Goal: Transaction & Acquisition: Book appointment/travel/reservation

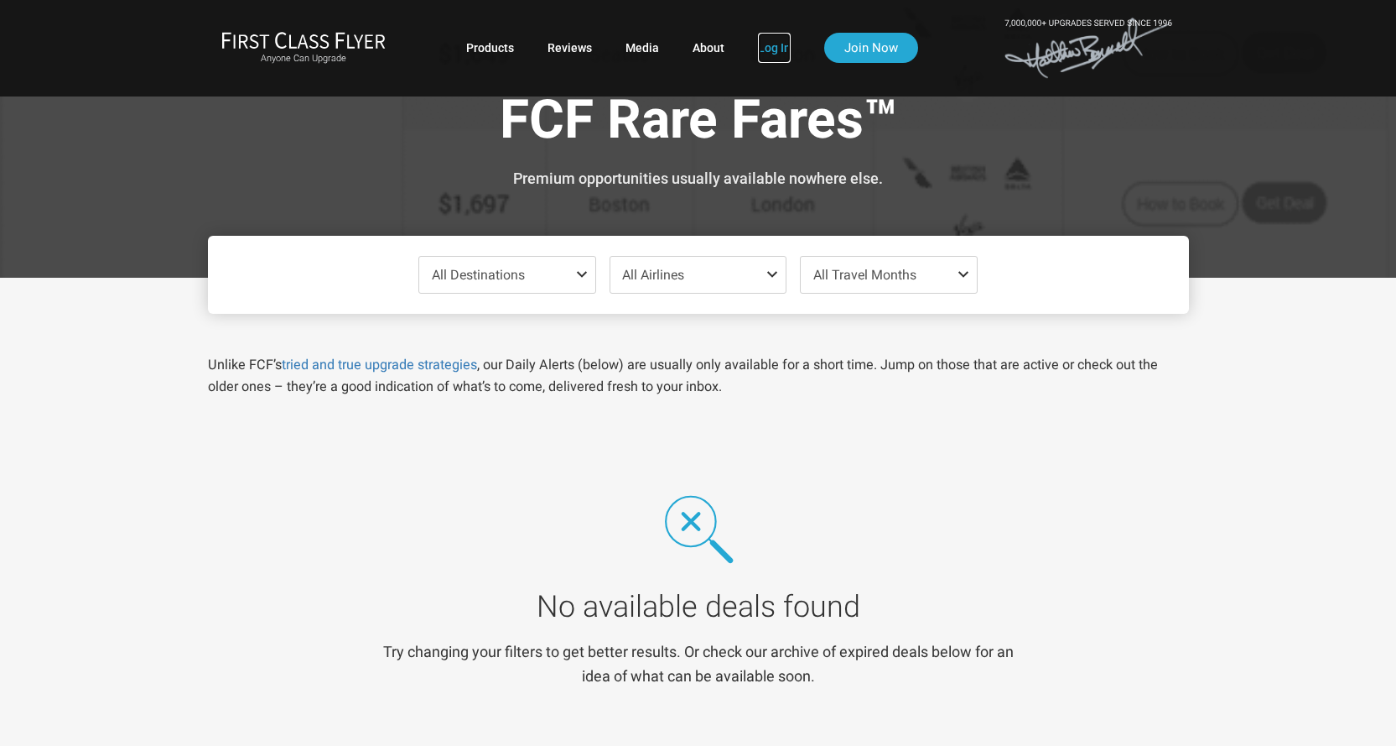
click at [775, 46] on link "Log In" at bounding box center [774, 48] width 33 height 30
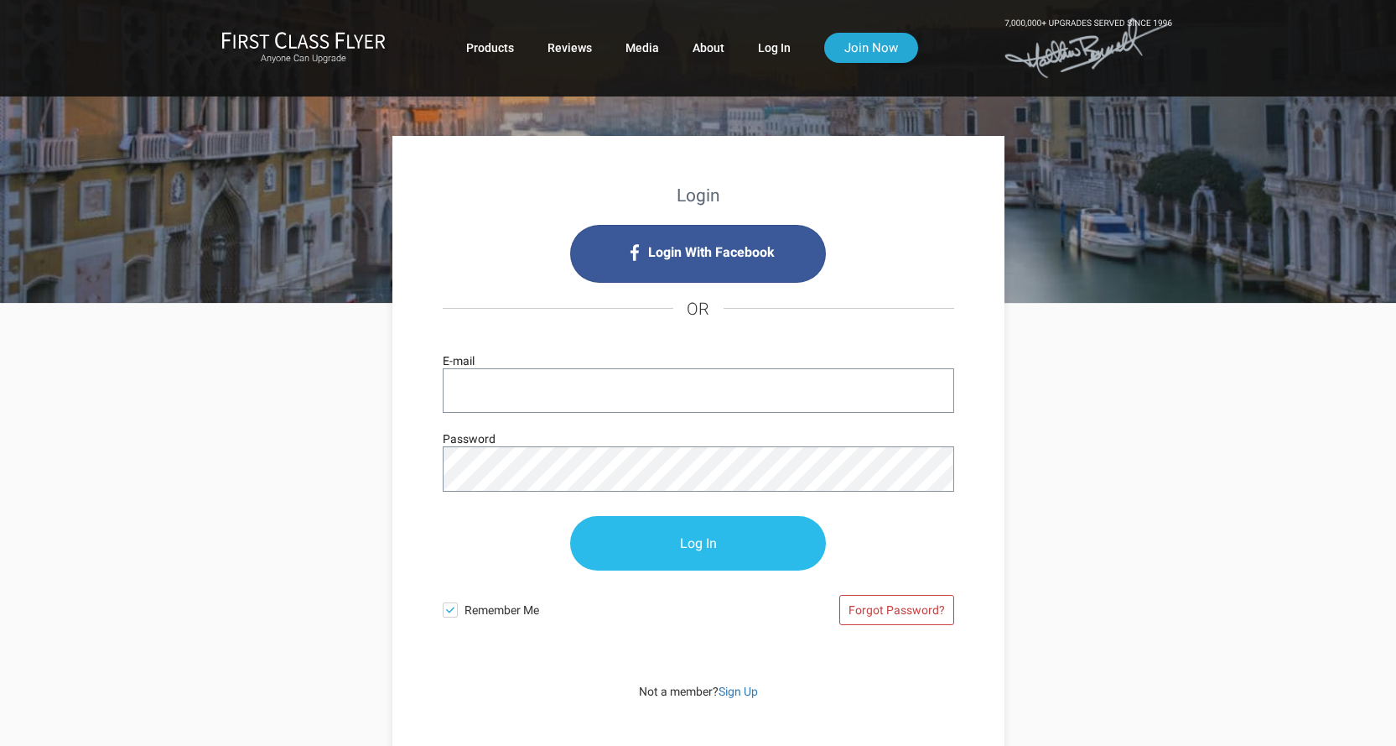
type input "bhadradas@gmail.com"
click at [707, 541] on input "Log In" at bounding box center [698, 544] width 256 height 55
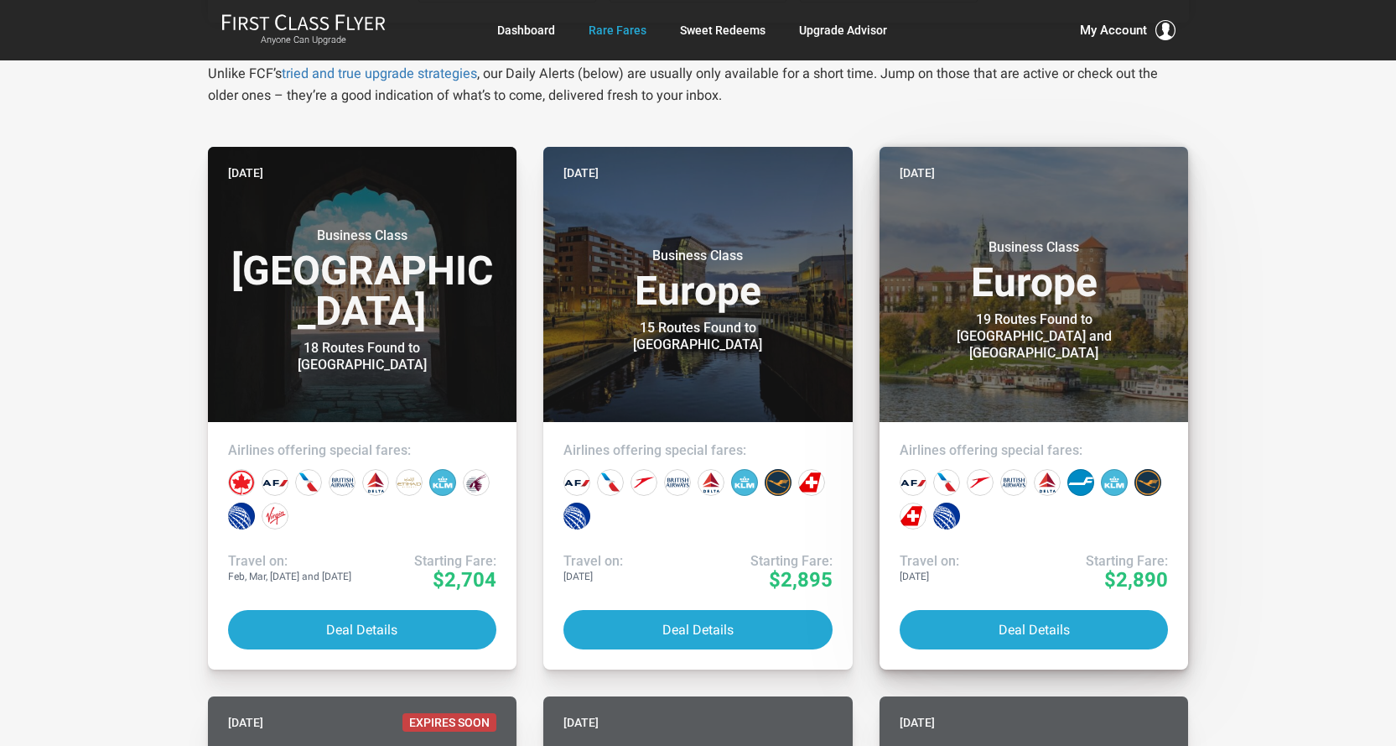
scroll to position [335, 0]
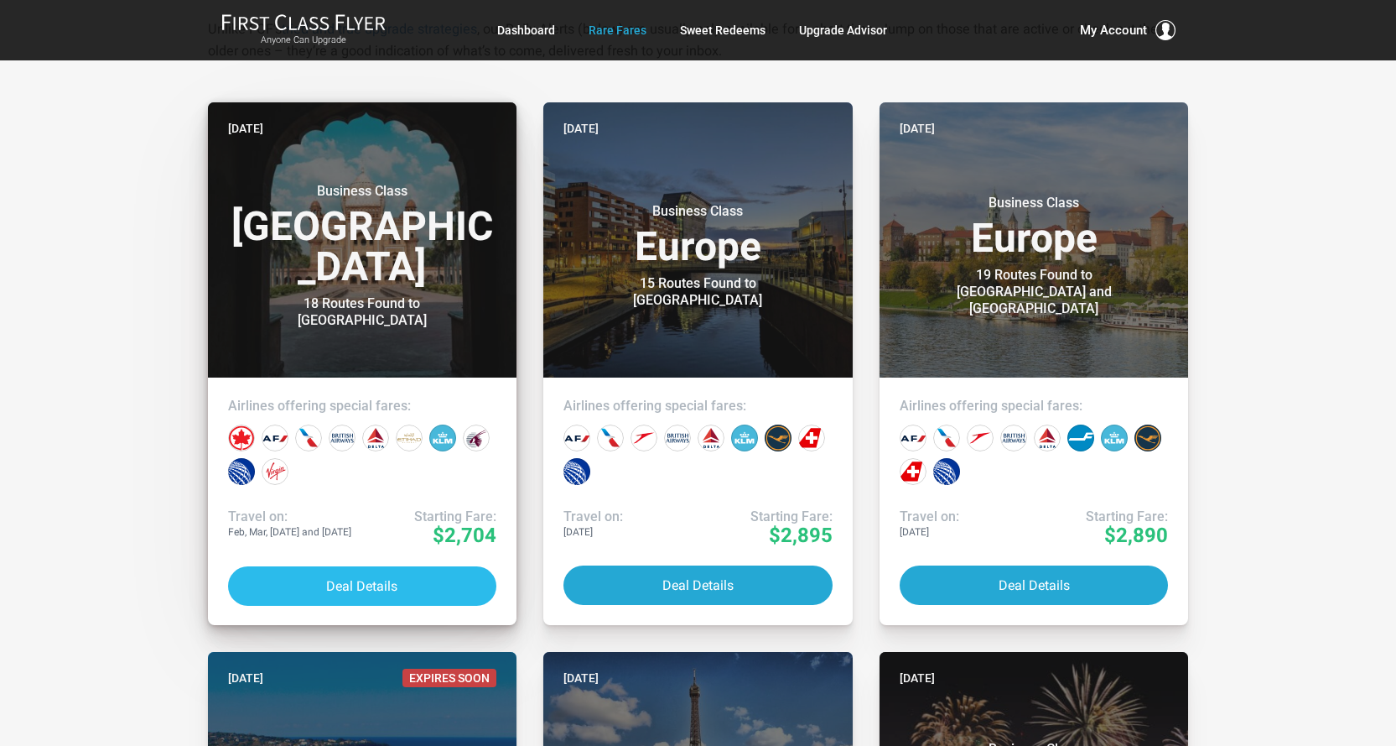
click at [369, 585] on button "Deal Details" at bounding box center [362, 585] width 269 height 39
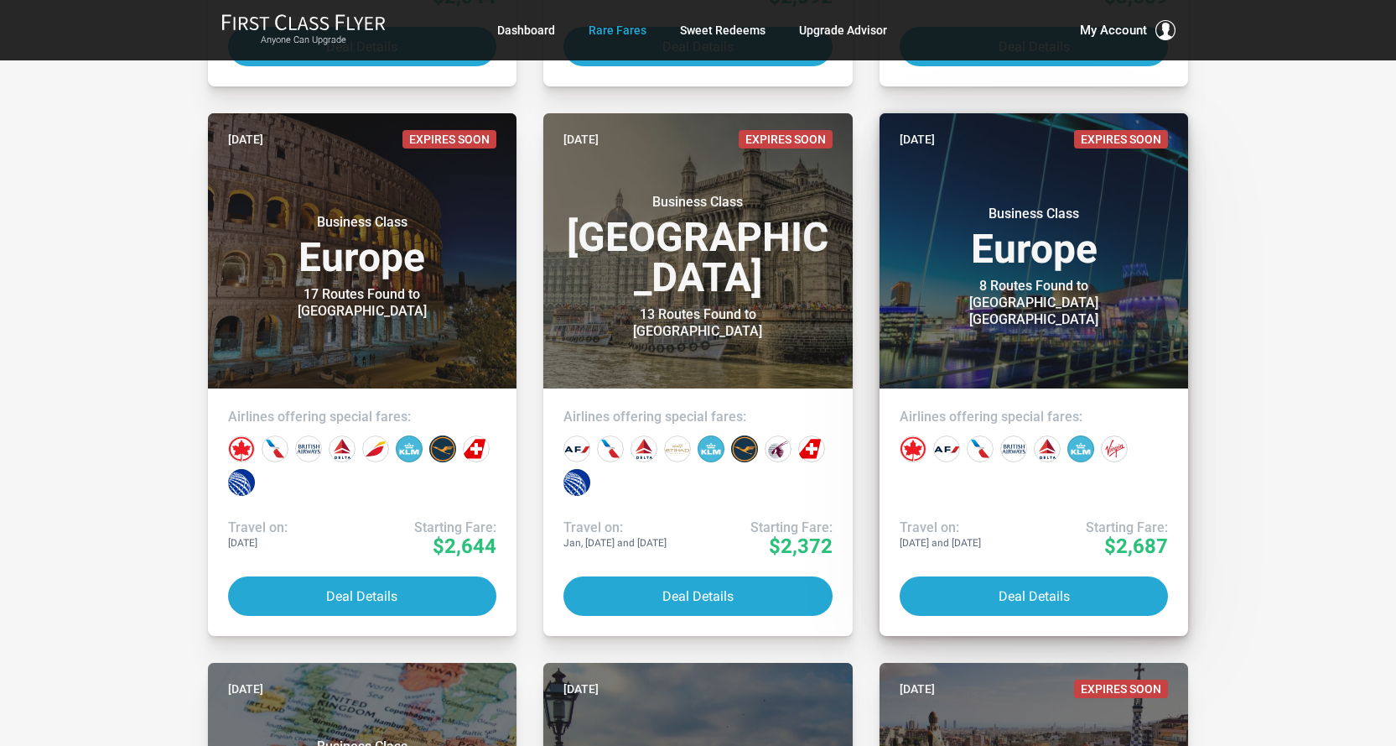
scroll to position [4110, 0]
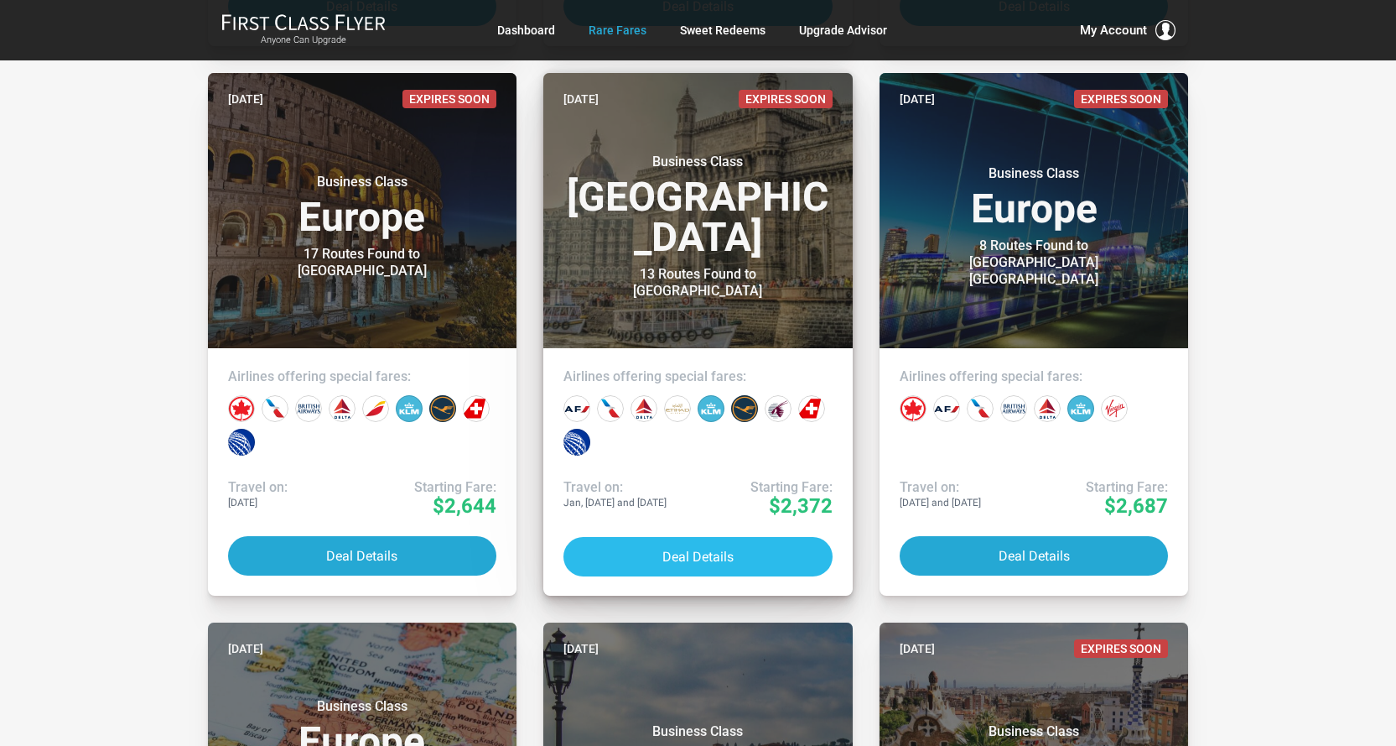
click at [699, 558] on button "Deal Details" at bounding box center [698, 556] width 269 height 39
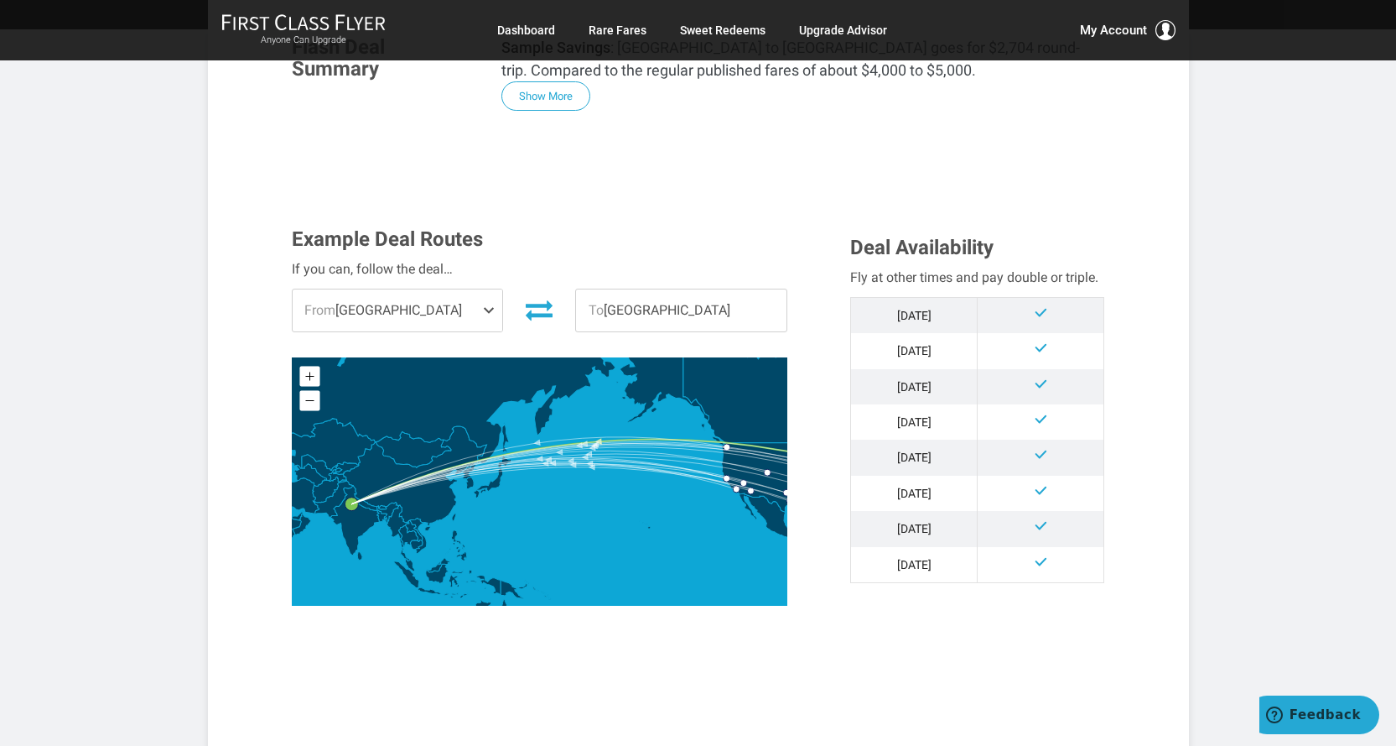
scroll to position [335, 0]
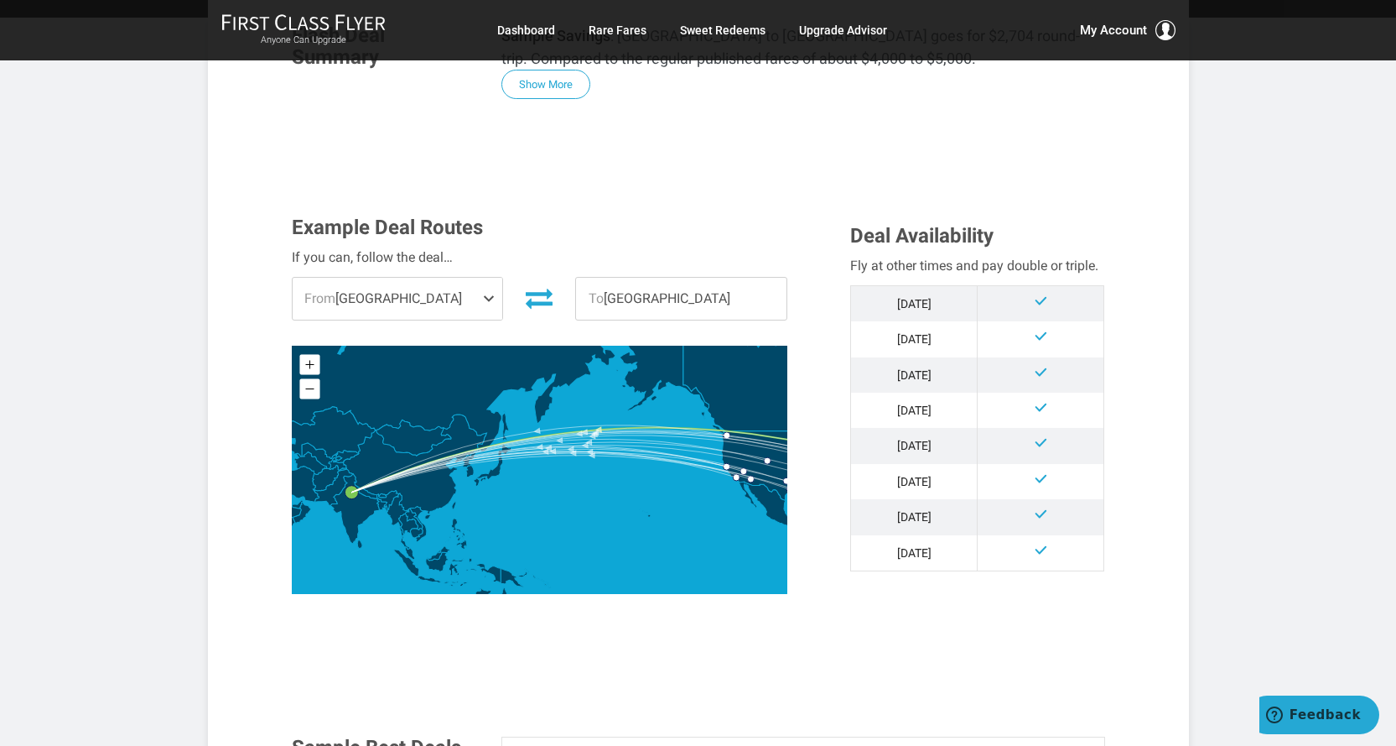
click at [493, 301] on span at bounding box center [492, 299] width 20 height 42
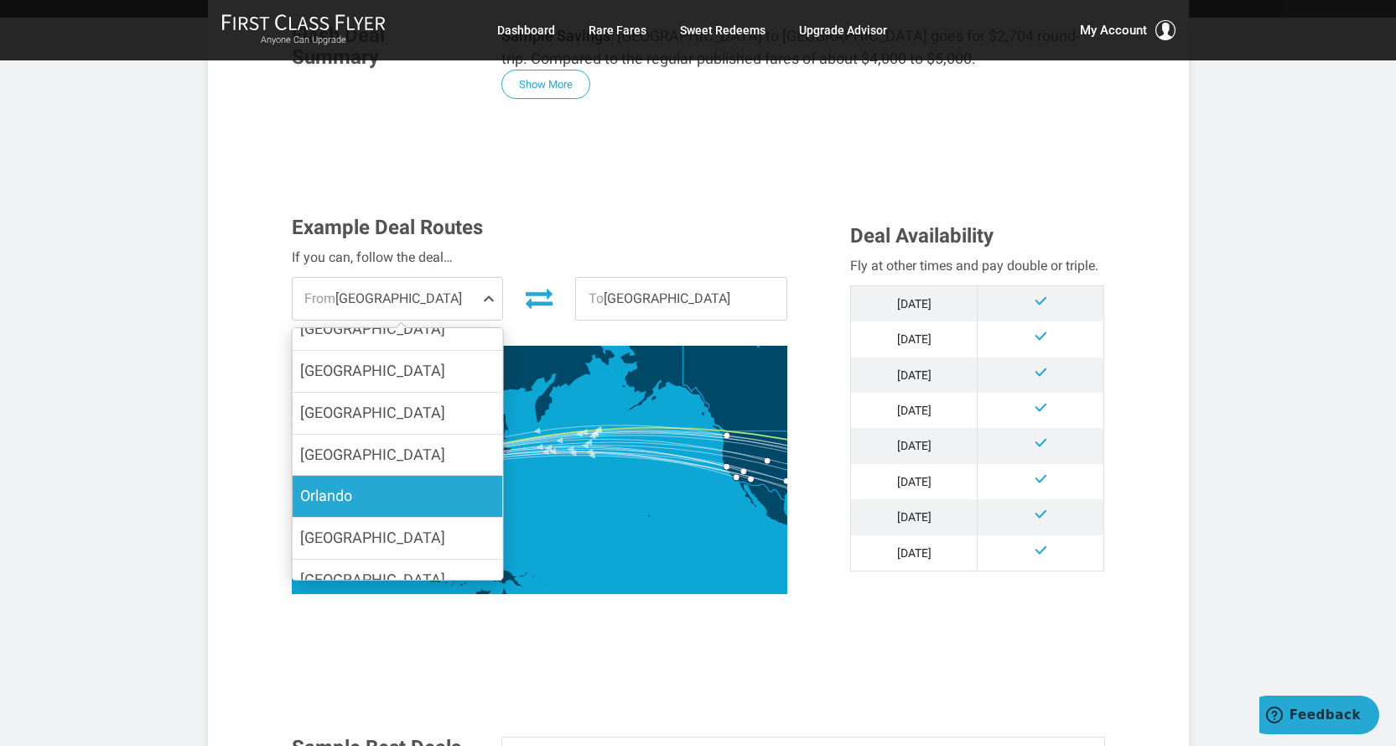
click at [387, 476] on label "Orlando" at bounding box center [397, 496] width 211 height 41
click at [0, 0] on input "Orlando" at bounding box center [0, 0] width 0 height 0
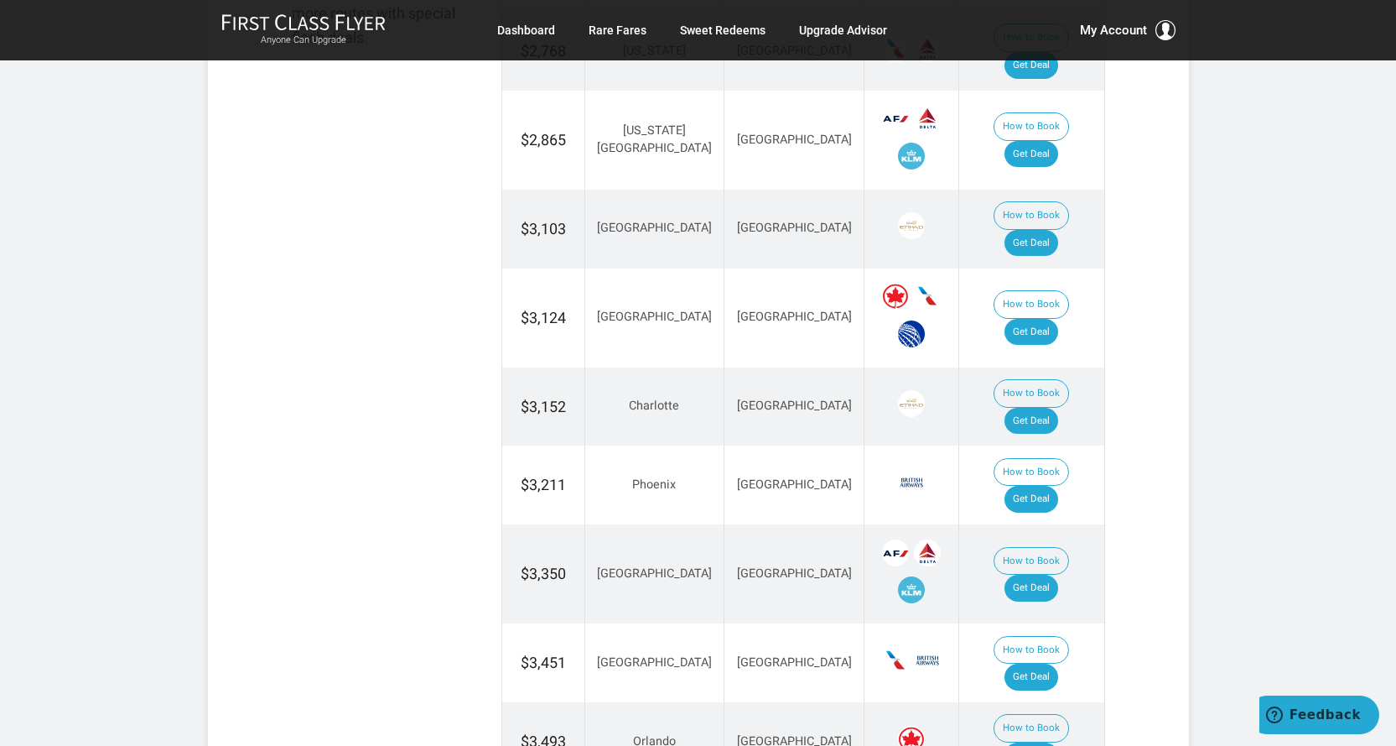
scroll to position [1174, 0]
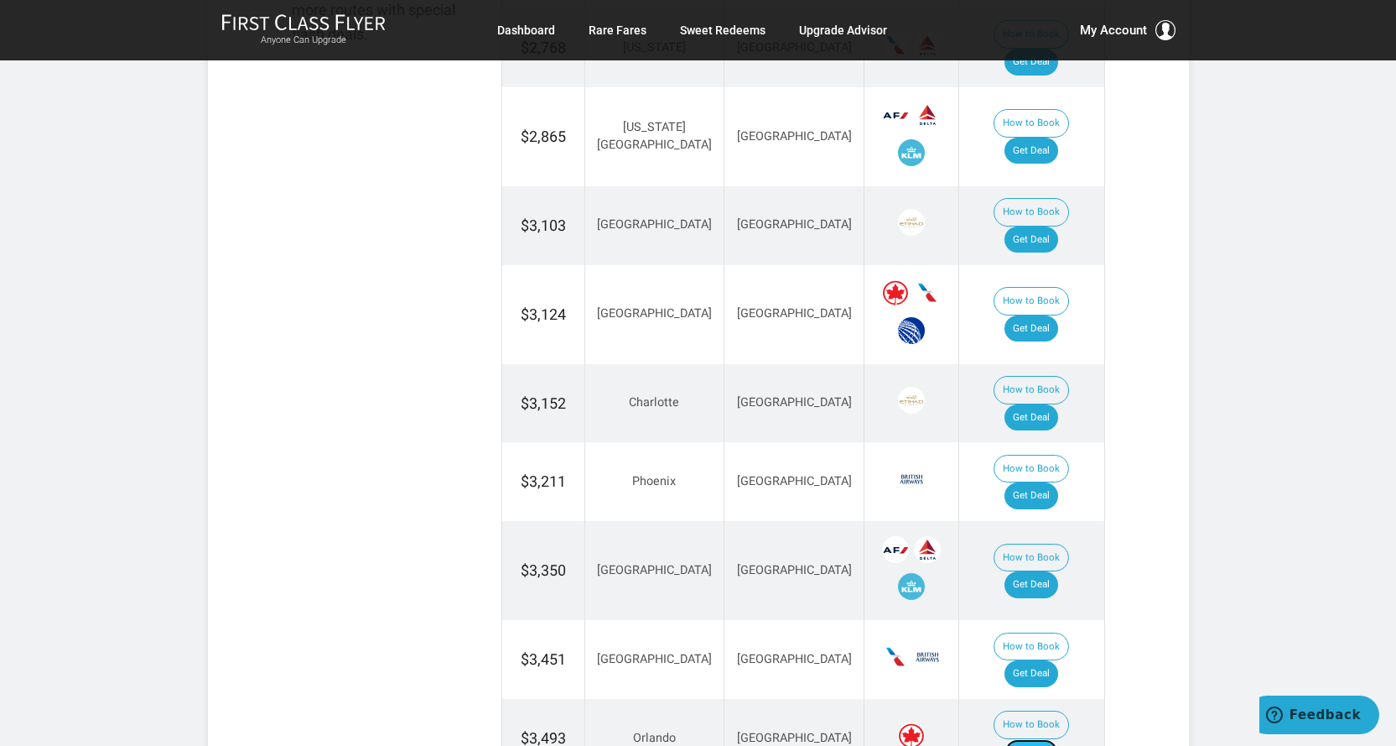
click at [1058, 739] on link "Get Deal" at bounding box center [1032, 752] width 54 height 27
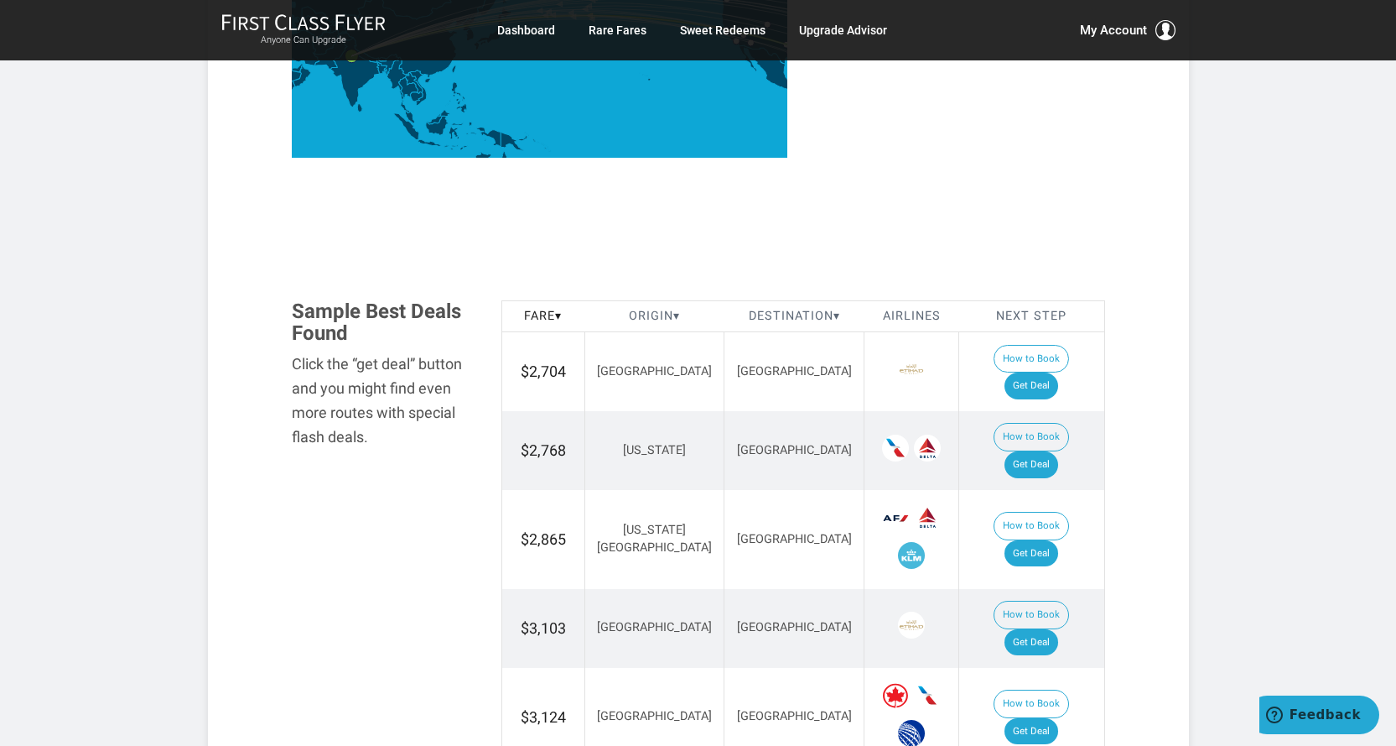
scroll to position [755, 0]
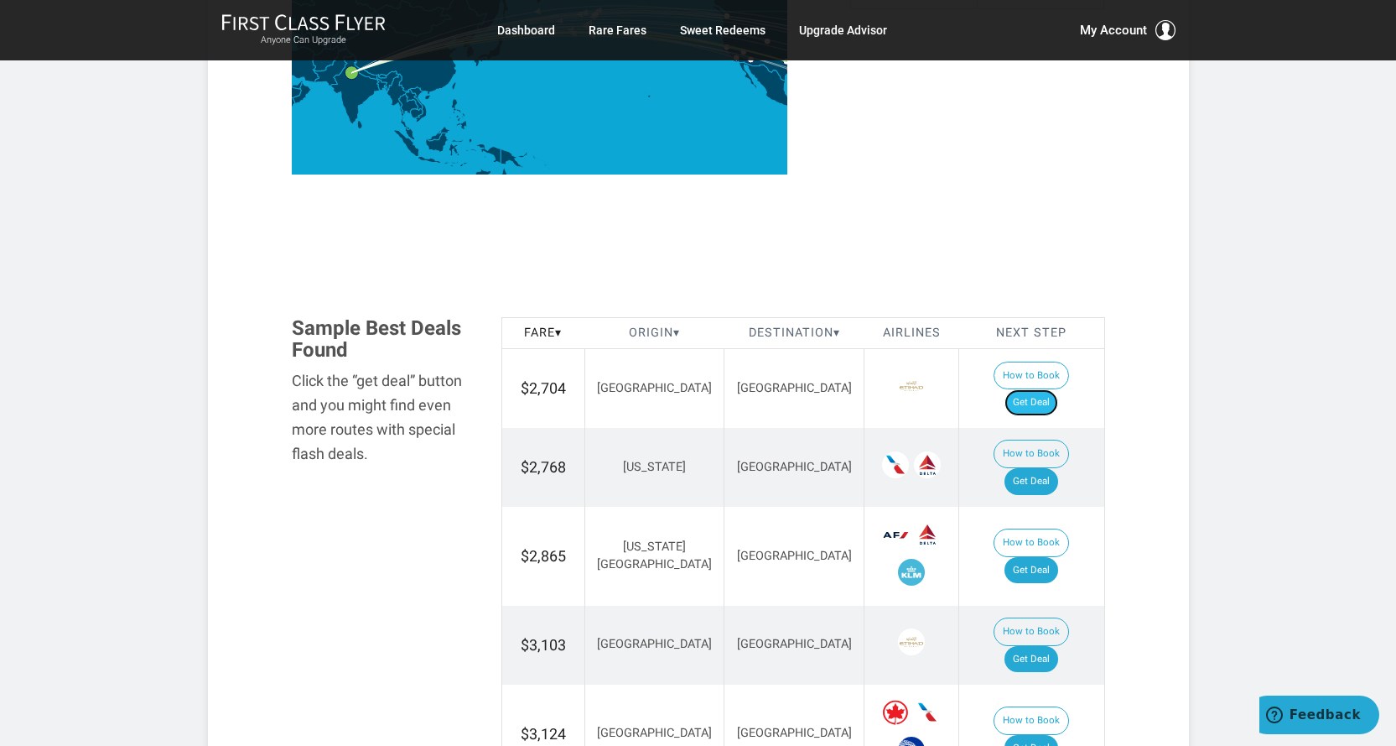
click at [1046, 389] on link "Get Deal" at bounding box center [1032, 402] width 54 height 27
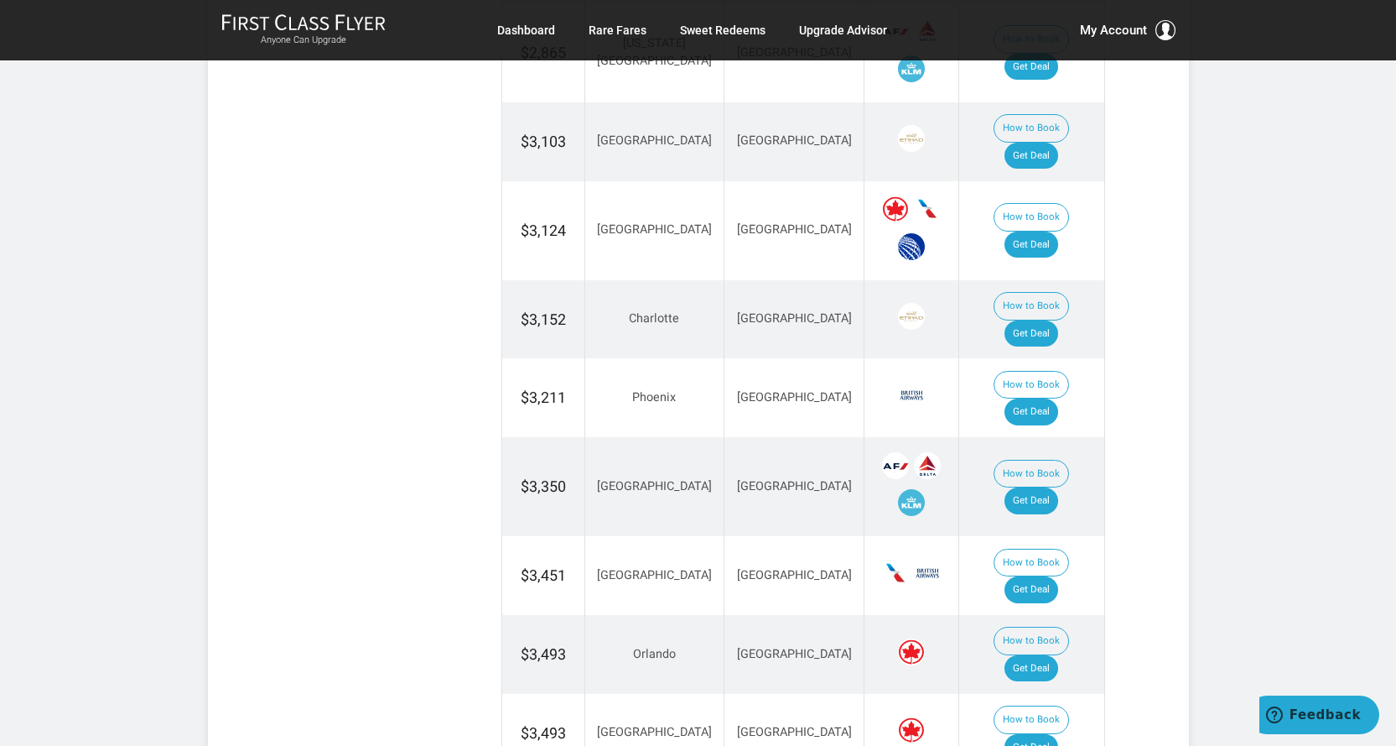
scroll to position [1426, 0]
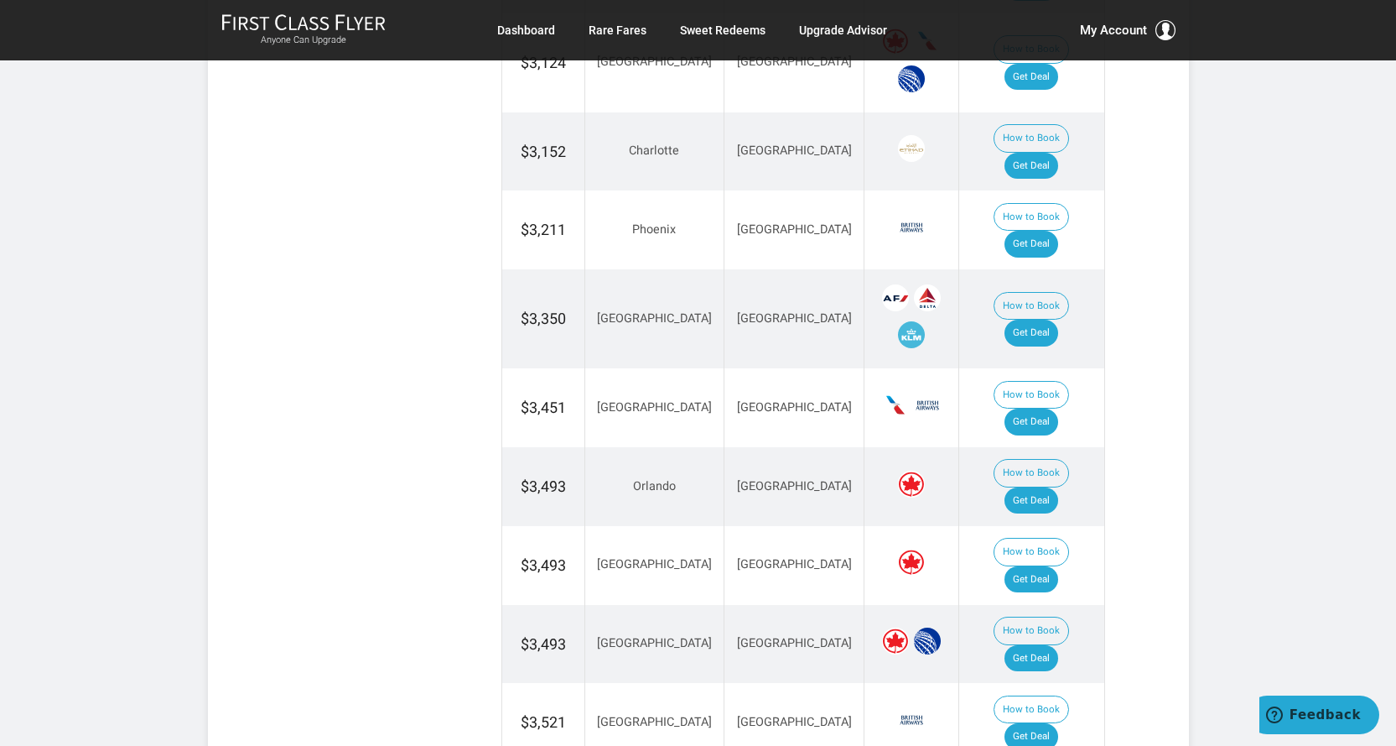
click at [757, 479] on span "New Delhi" at bounding box center [794, 486] width 115 height 14
click at [1044, 487] on link "Get Deal" at bounding box center [1032, 500] width 54 height 27
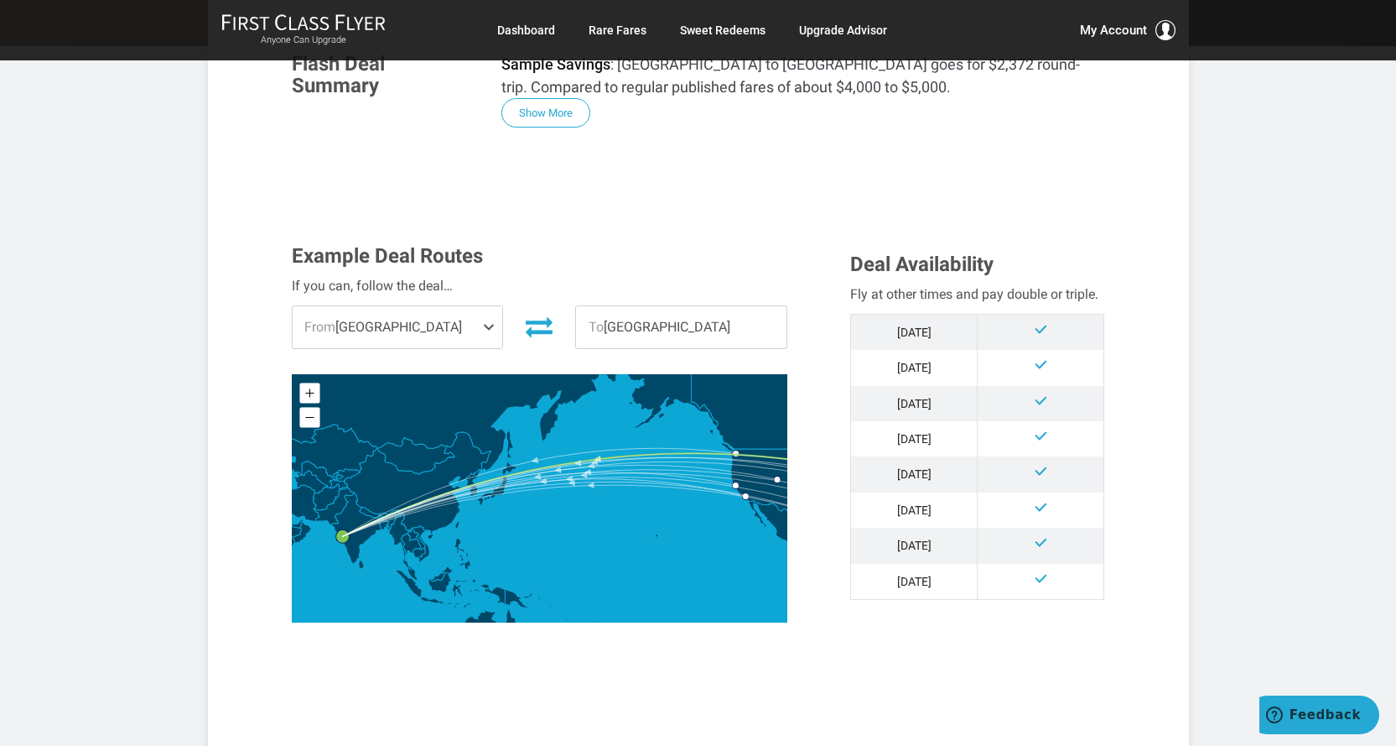
scroll to position [335, 0]
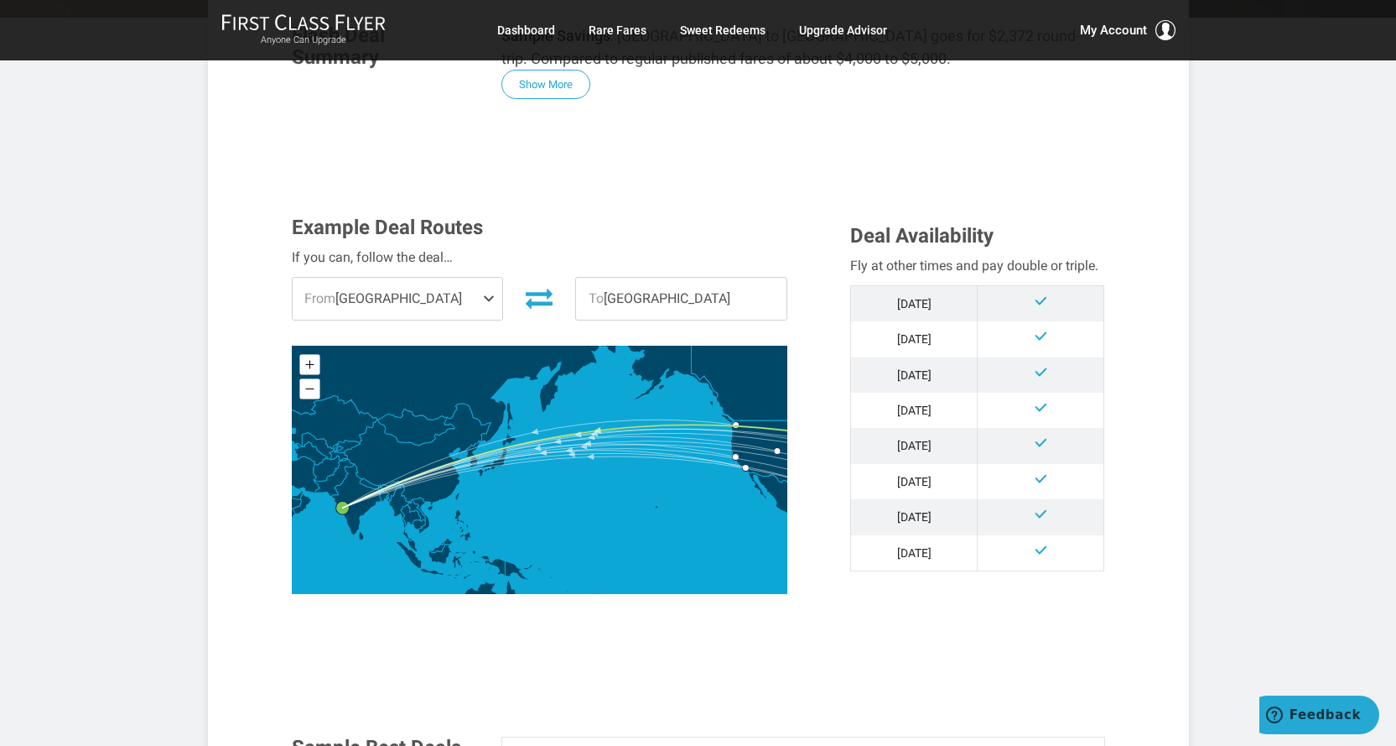
click at [483, 299] on span at bounding box center [492, 299] width 20 height 42
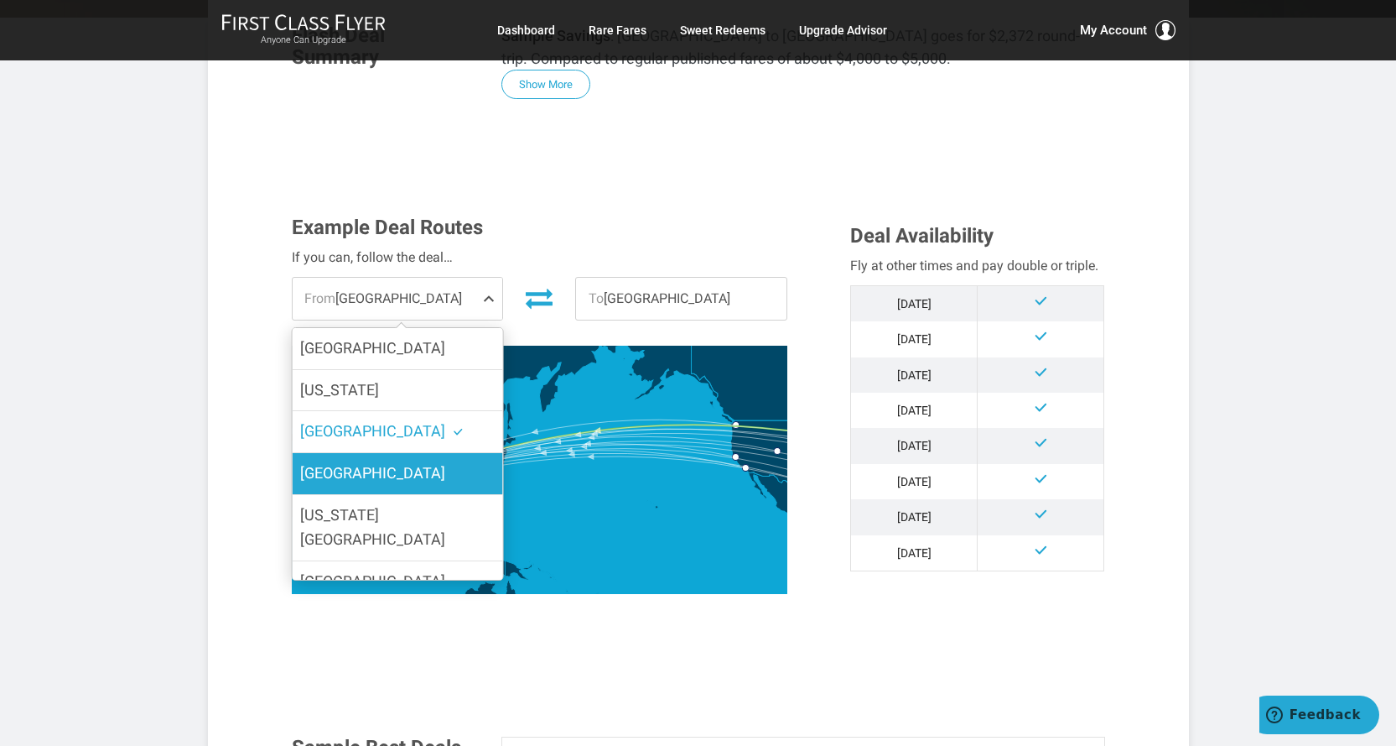
scroll to position [252, 0]
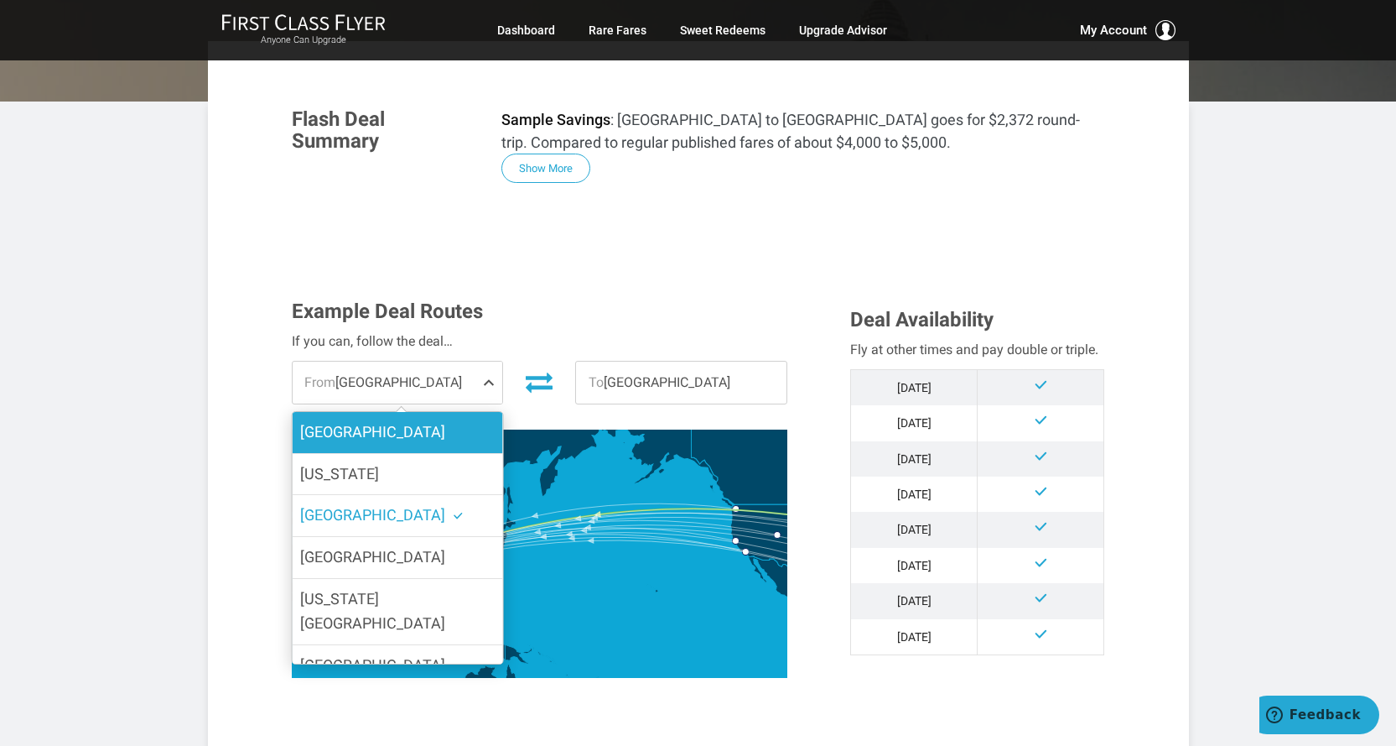
click at [330, 433] on span "[GEOGRAPHIC_DATA]" at bounding box center [372, 432] width 145 height 18
click at [0, 0] on input "[GEOGRAPHIC_DATA]" at bounding box center [0, 0] width 0 height 0
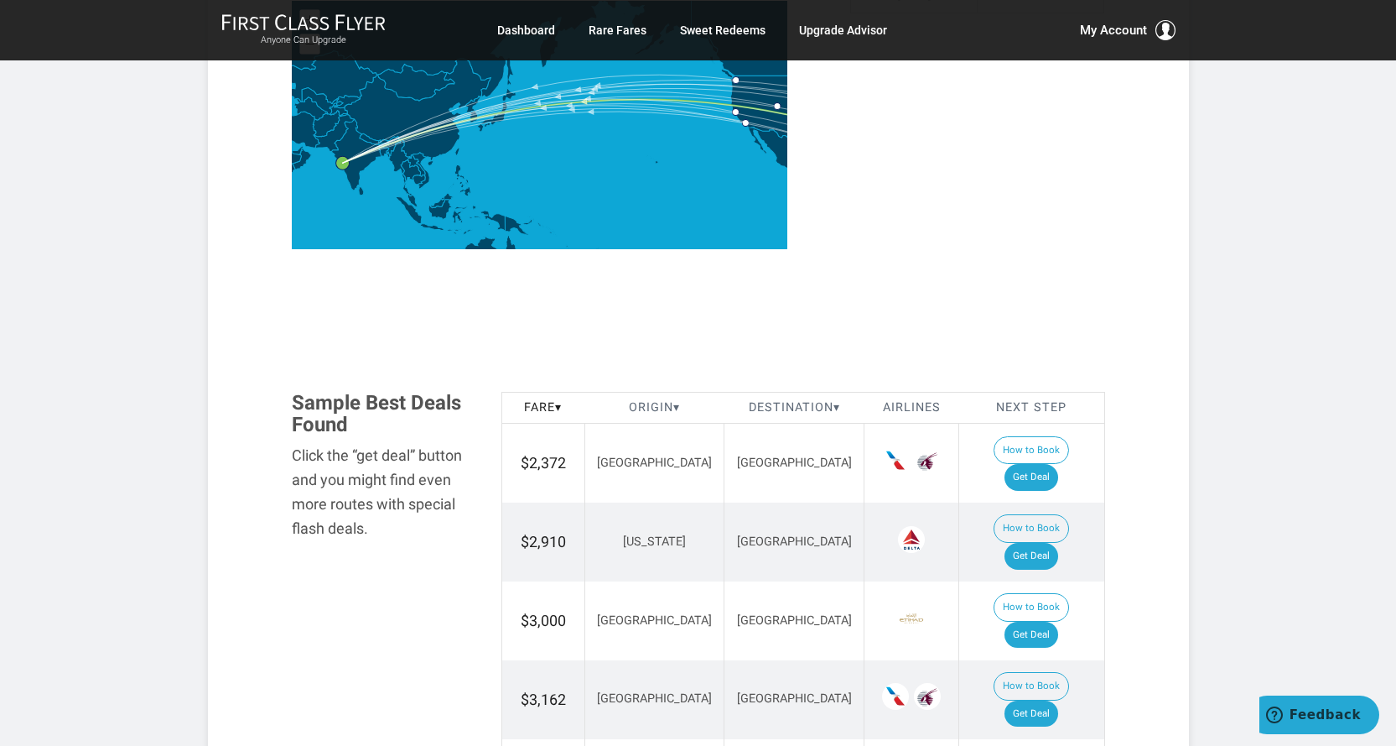
scroll to position [671, 0]
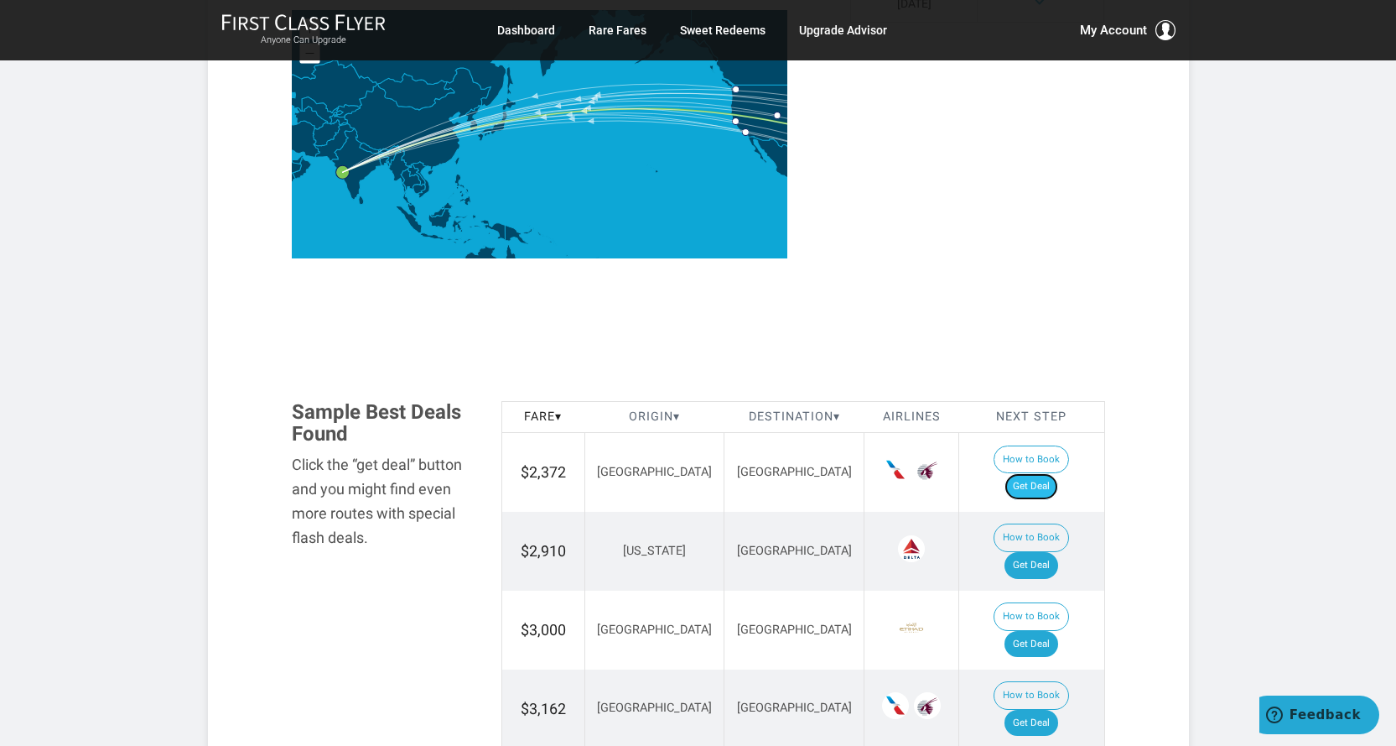
click at [1046, 473] on link "Get Deal" at bounding box center [1032, 486] width 54 height 27
